Goal: Communication & Community: Ask a question

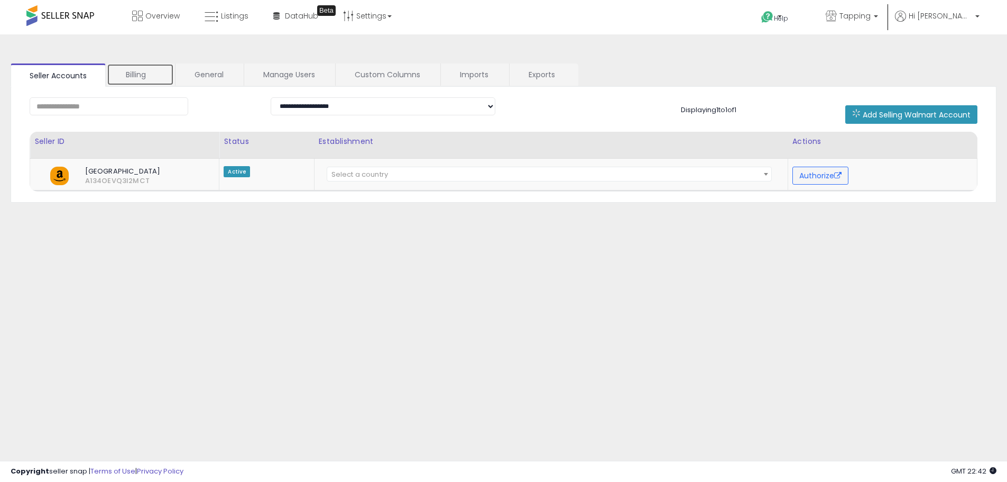
click at [145, 75] on link "Billing" at bounding box center [140, 74] width 67 height 22
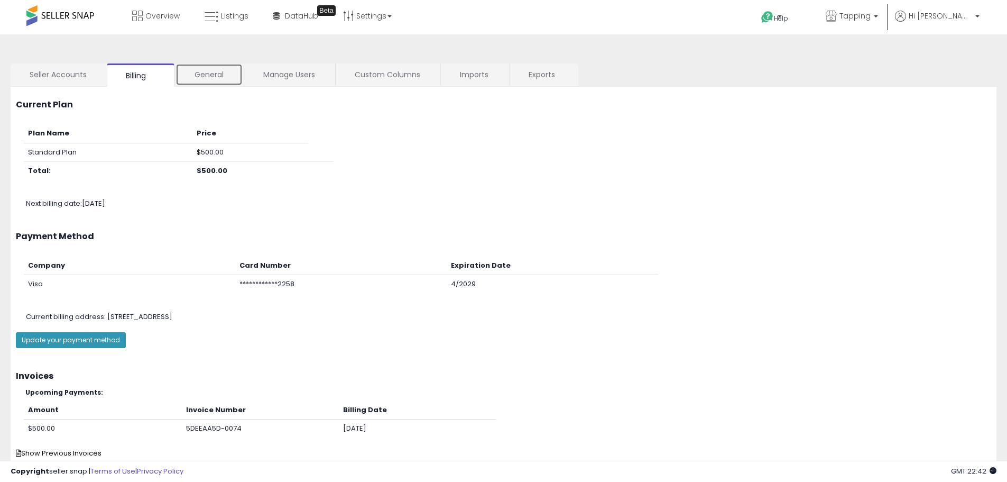
click at [230, 73] on link "General" at bounding box center [208, 74] width 67 height 22
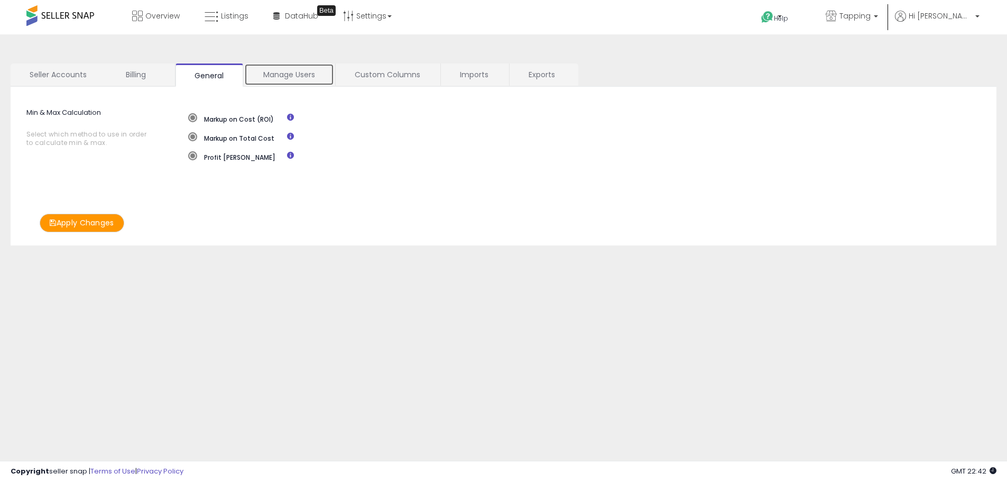
click at [262, 69] on link "Manage Users" at bounding box center [289, 74] width 90 height 22
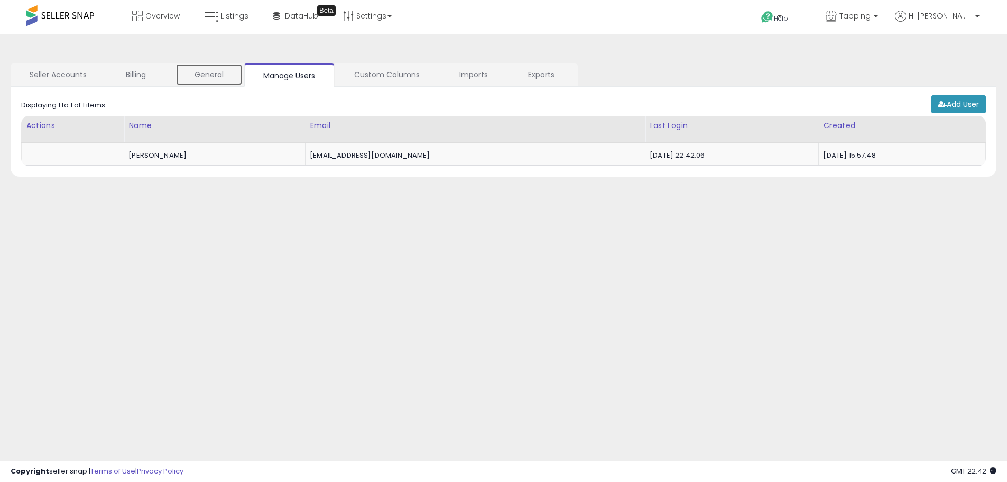
drag, startPoint x: 241, startPoint y: 79, endPoint x: 232, endPoint y: 79, distance: 8.5
click at [240, 79] on link "General" at bounding box center [208, 74] width 67 height 22
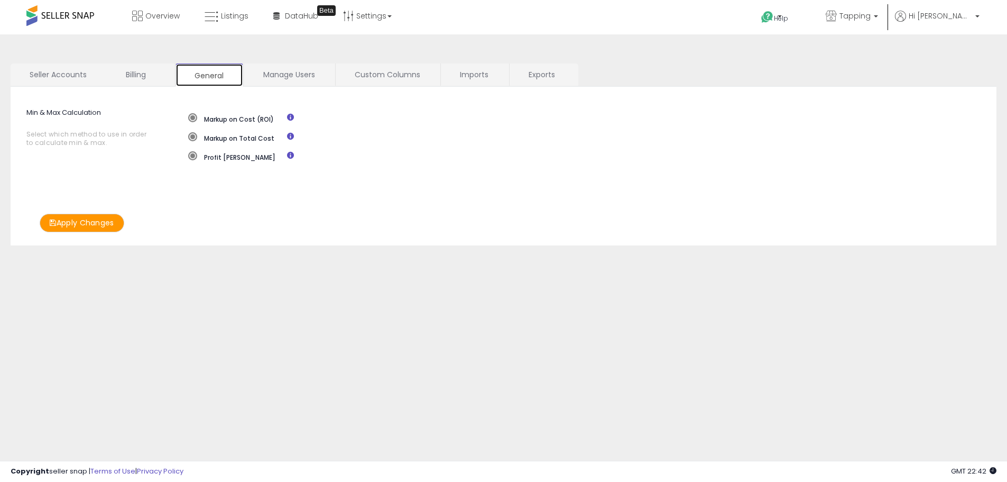
click at [229, 78] on link "General" at bounding box center [209, 74] width 68 height 23
click at [315, 73] on link "Manage Users" at bounding box center [289, 74] width 90 height 22
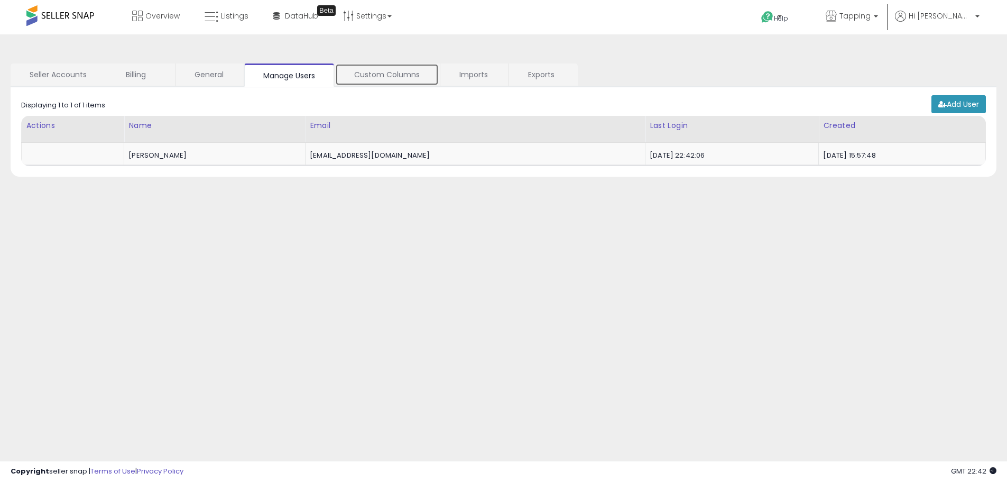
click at [369, 72] on link "Custom Columns" at bounding box center [387, 74] width 104 height 22
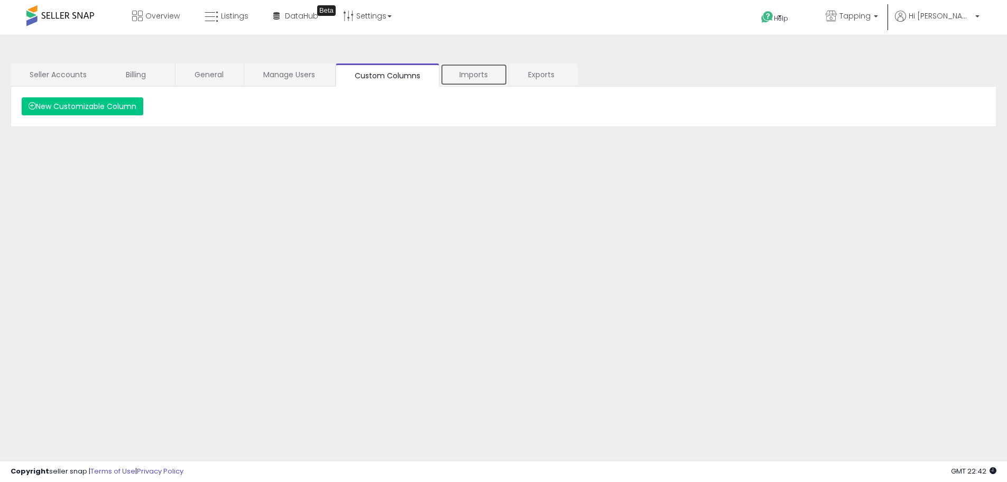
click at [466, 68] on link "Imports" at bounding box center [473, 74] width 67 height 22
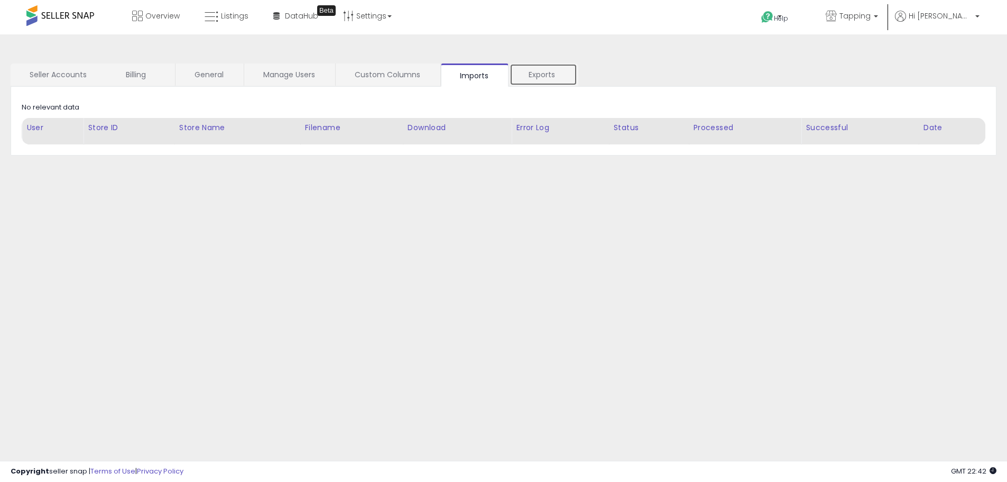
click at [554, 70] on link "Exports" at bounding box center [544, 74] width 68 height 22
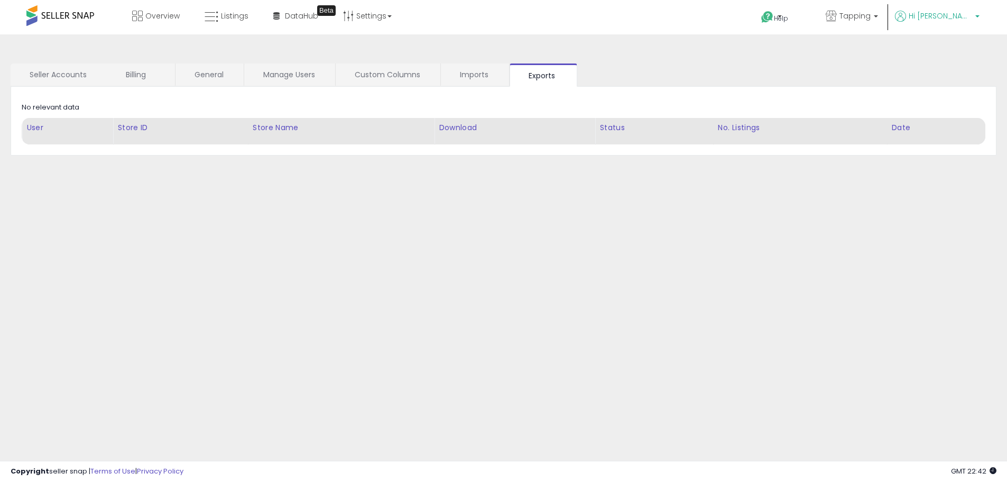
drag, startPoint x: 982, startPoint y: 21, endPoint x: 960, endPoint y: 15, distance: 21.9
click at [965, 16] on div "Help Contact Support Search Knowledge Hub Request a Feature Tapping" at bounding box center [824, 22] width 333 height 45
click at [960, 15] on span "Hi [PERSON_NAME]" at bounding box center [940, 16] width 63 height 11
click at [956, 82] on link "Profile" at bounding box center [955, 84] width 21 height 10
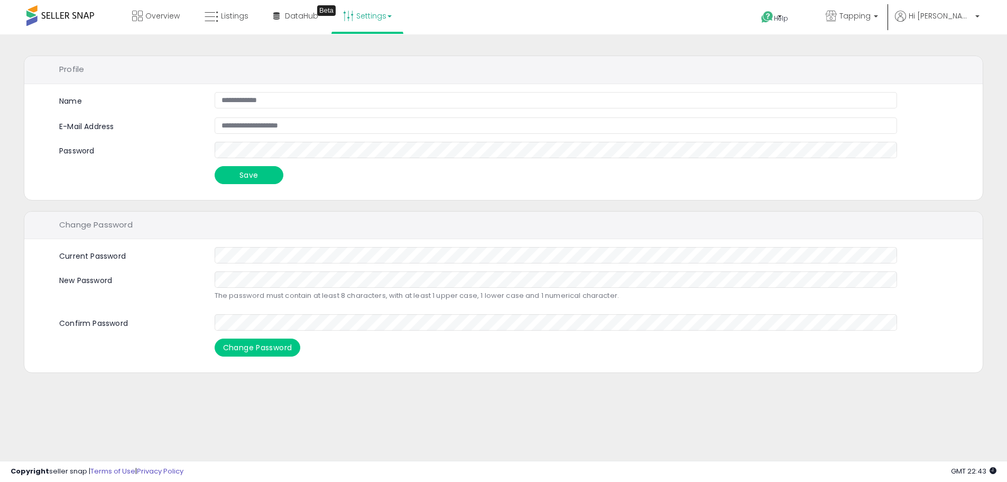
click at [371, 12] on link "Settings" at bounding box center [367, 16] width 64 height 32
click at [944, 21] on p "Hi [PERSON_NAME]" at bounding box center [937, 17] width 85 height 13
click at [72, 25] on span at bounding box center [60, 15] width 68 height 21
click at [67, 19] on span at bounding box center [60, 15] width 68 height 21
click at [51, 15] on span at bounding box center [60, 15] width 68 height 21
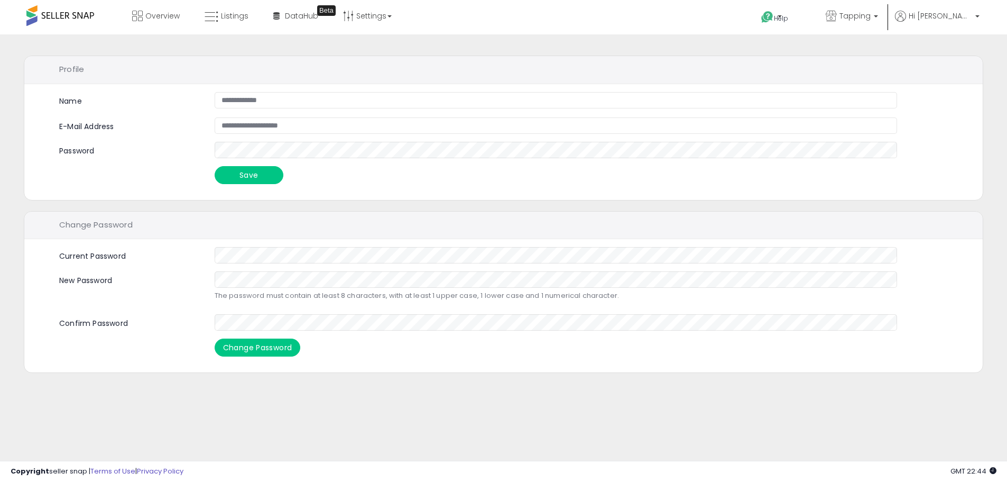
click at [32, 15] on span at bounding box center [60, 15] width 68 height 21
click at [151, 12] on span "Overview" at bounding box center [162, 16] width 34 height 11
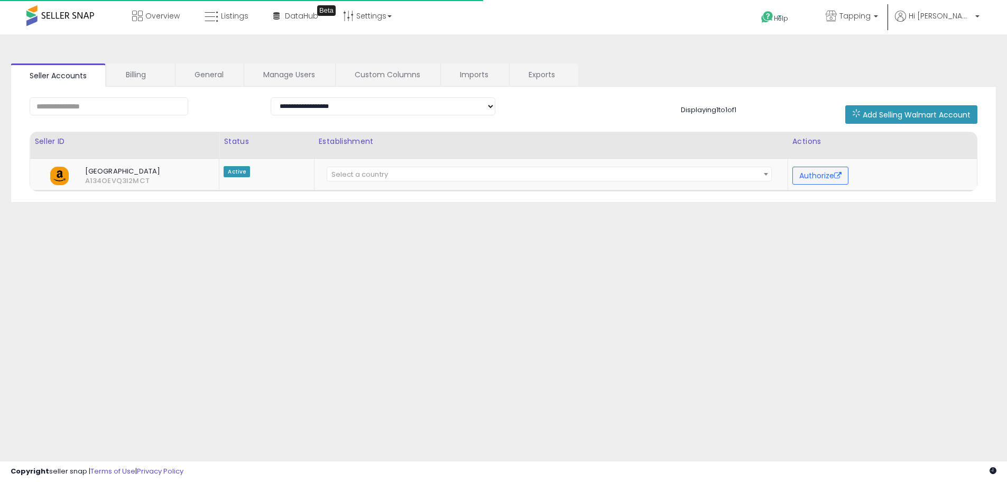
click at [788, 15] on span "Help" at bounding box center [781, 18] width 14 height 9
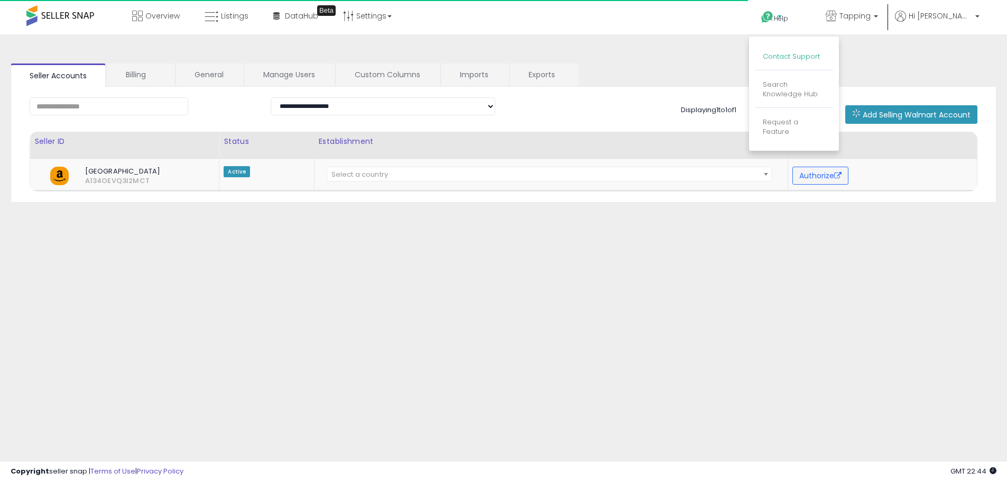
click at [820, 57] on link "Contact Support" at bounding box center [791, 56] width 57 height 10
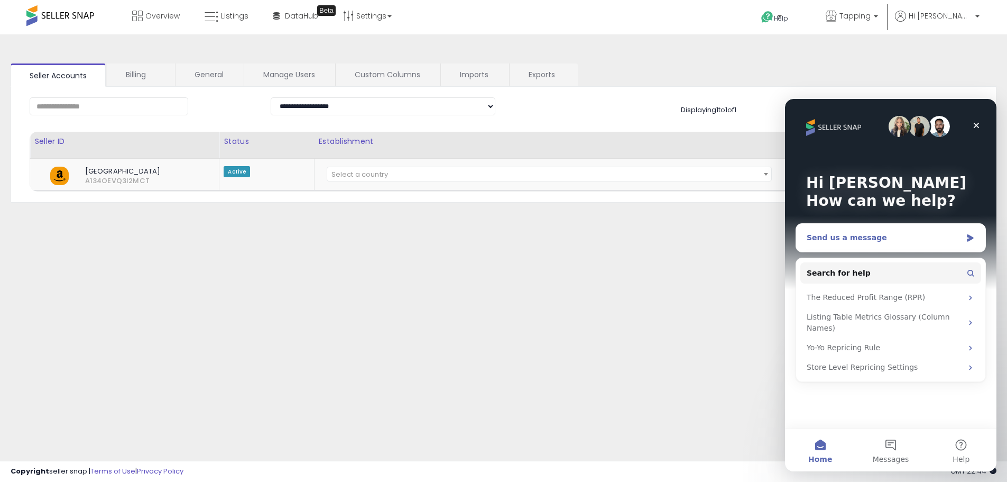
click at [889, 247] on div "Send us a message" at bounding box center [890, 238] width 189 height 28
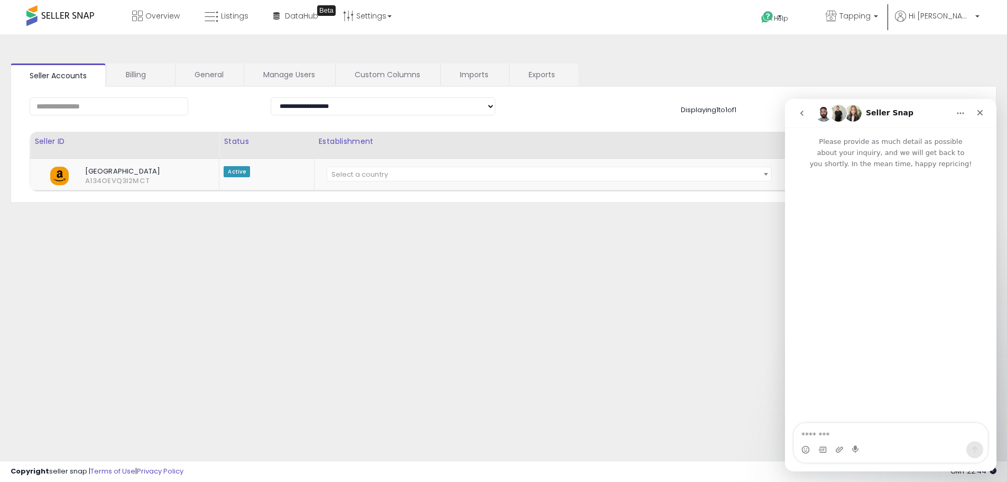
click at [872, 425] on textarea "Message…" at bounding box center [890, 432] width 193 height 18
type textarea "**********"
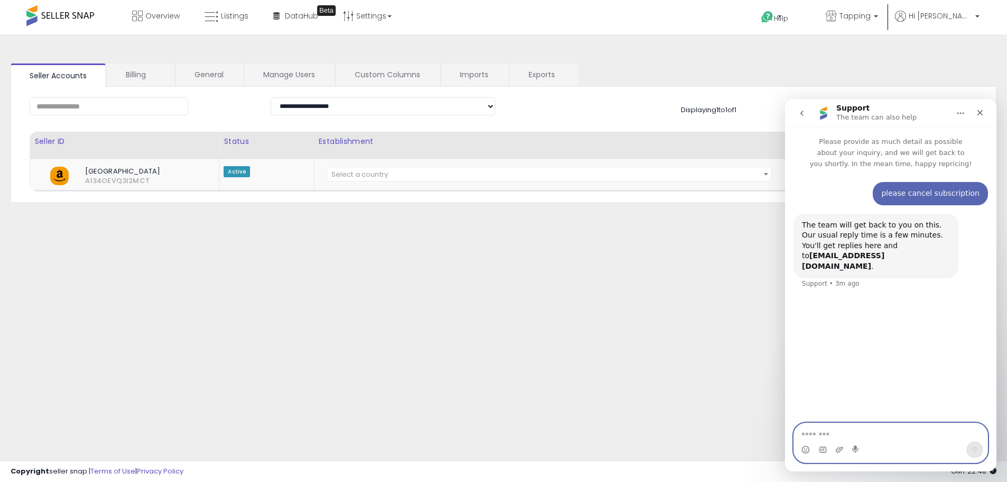
click at [854, 440] on textarea "Message…" at bounding box center [890, 432] width 193 height 18
type textarea "**********"
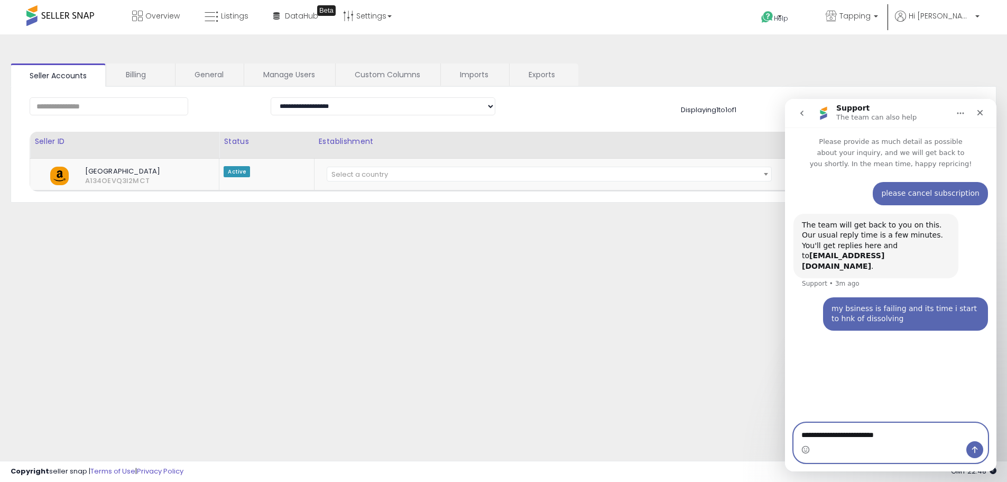
type textarea "**********"
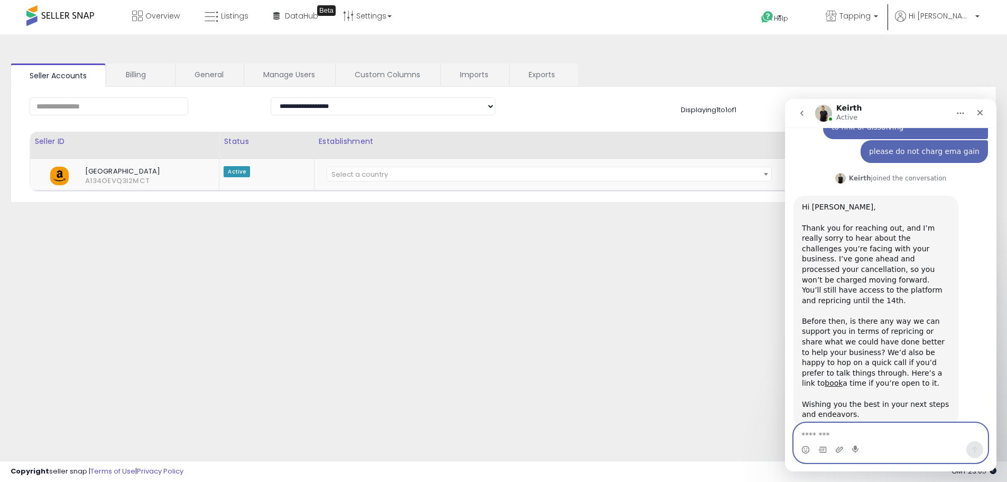
scroll to position [186, 0]
